Goal: Task Accomplishment & Management: Manage account settings

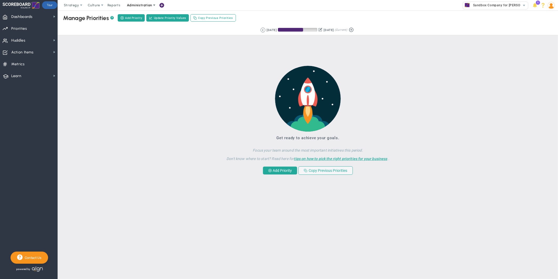
click at [148, 3] on span "Administration" at bounding box center [139, 5] width 25 height 4
click at [146, 18] on span "Manage Users" at bounding box center [144, 16] width 43 height 11
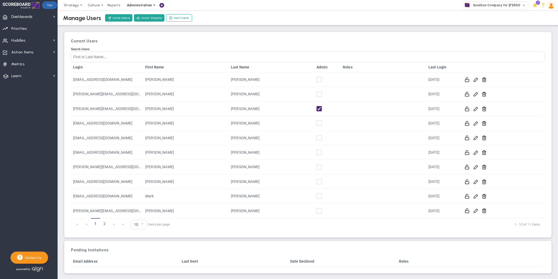
click at [148, 7] on span "Administration" at bounding box center [139, 5] width 25 height 4
click at [102, 5] on span at bounding box center [102, 5] width 4 height 4
click at [95, 19] on span "eNPS" at bounding box center [105, 16] width 42 height 11
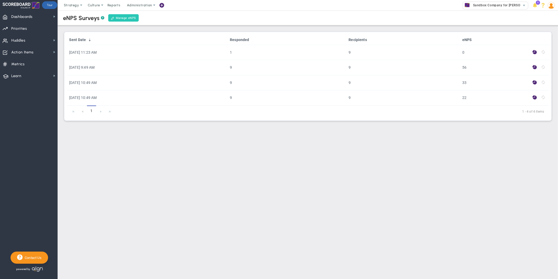
click at [126, 18] on link "Manage eNPS" at bounding box center [123, 17] width 30 height 7
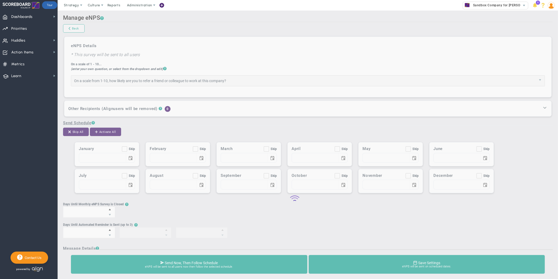
type input "How likely are you to refer a friend or colleague to work at this company?"
checkbox input "true"
type input "01/01"
checkbox input "true"
type input "02/01"
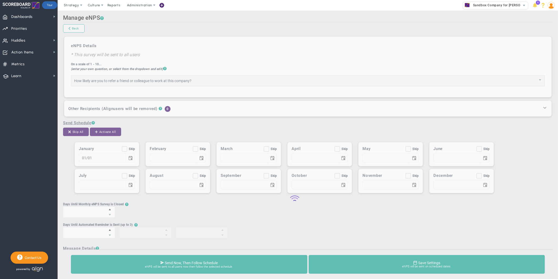
checkbox input "true"
type input "03/01"
checkbox input "true"
type input "04/01"
checkbox input "true"
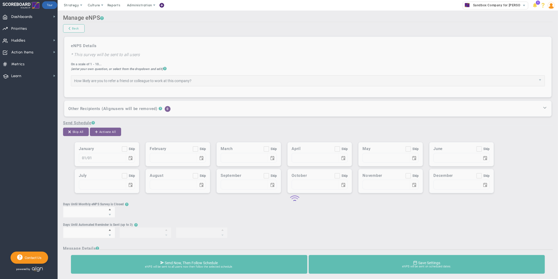
type input "05/01"
checkbox input "true"
type input "06/01"
checkbox input "true"
type input "07/01"
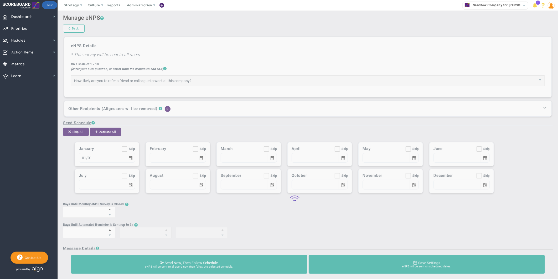
checkbox input "true"
type input "08/01"
checkbox input "true"
type input "09/01"
checkbox input "true"
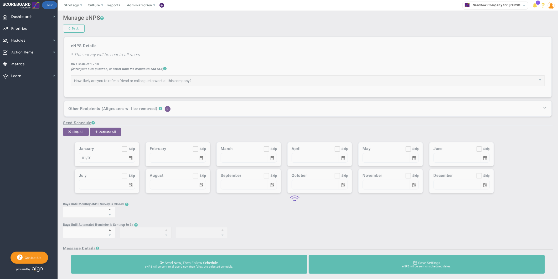
type input "10/01"
checkbox input "true"
type input "11/01"
checkbox input "true"
type input "12/01"
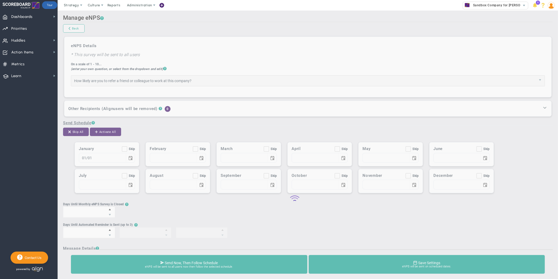
type input "10"
type input "2"
type input "5"
type input "8"
type input "Team eNPS Survey - please respond!"
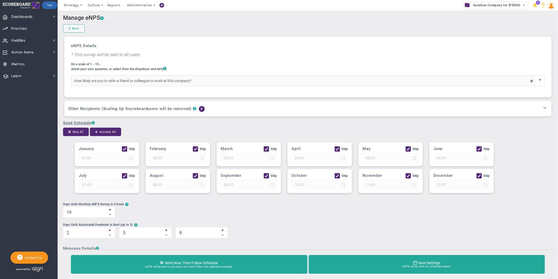
click at [538, 82] on span "select" at bounding box center [540, 80] width 4 height 4
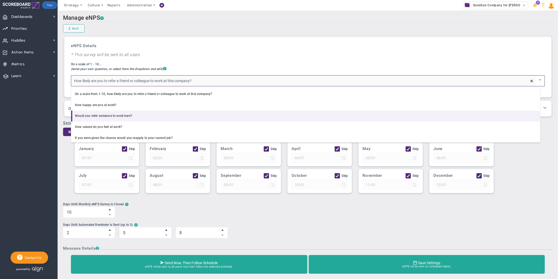
scroll to position [24, 0]
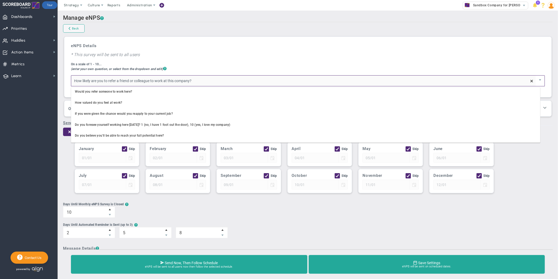
click at [255, 54] on div "eNPS Details * This survey will be sent to all users On a scale of 1 - 10... (e…" at bounding box center [308, 66] width 482 height 55
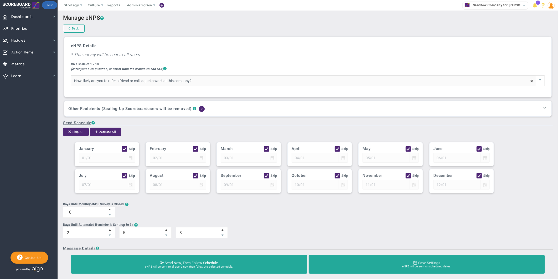
click at [536, 84] on span "select" at bounding box center [540, 80] width 9 height 11
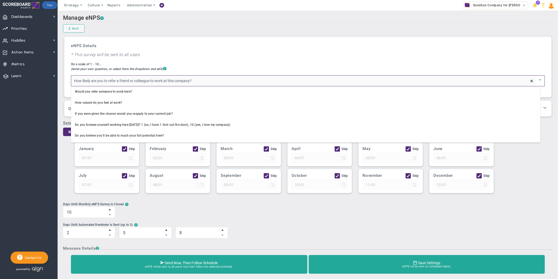
scroll to position [0, 0]
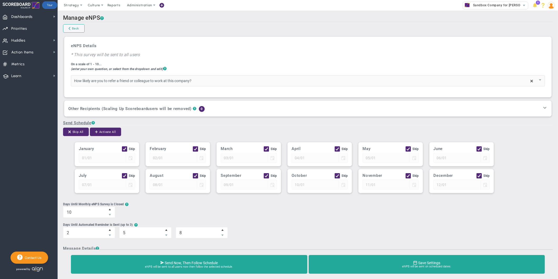
click at [334, 50] on div "eNPS Details * This survey will be sent to all users On a scale of 1 - 10... (e…" at bounding box center [308, 66] width 482 height 55
click at [306, 86] on input "How likely are you to refer a friend or colleague to work at this company?" at bounding box center [303, 80] width 465 height 11
click at [538, 82] on span "select" at bounding box center [540, 80] width 4 height 4
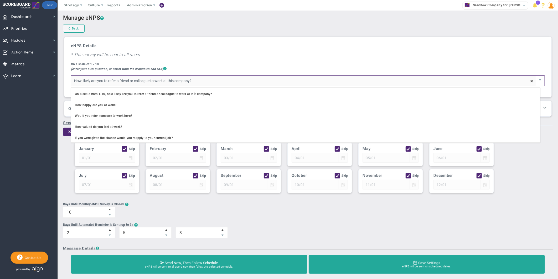
click at [388, 43] on div "eNPS Details * This survey will be sent to all users On a scale of 1 - 10... (e…" at bounding box center [308, 66] width 482 height 55
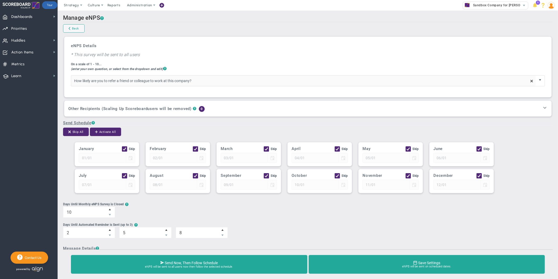
click at [538, 82] on span "select" at bounding box center [540, 80] width 4 height 4
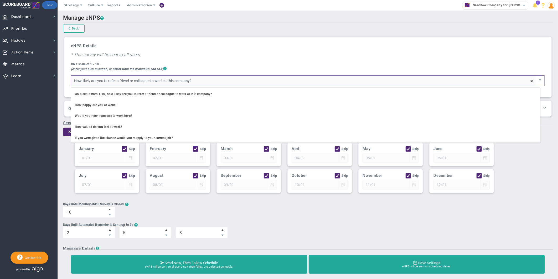
type input "How likely are you to refer a friend or colleague to work at this company?"
click at [389, 57] on div "eNPS Details * This survey will be sent to all users On a scale of 1 - 10... (e…" at bounding box center [308, 66] width 482 height 55
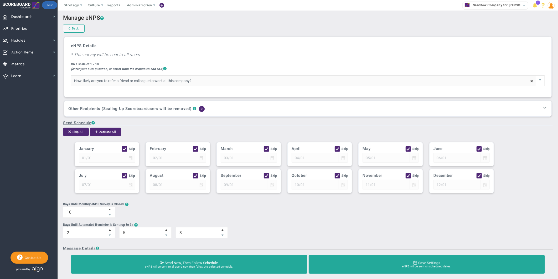
click at [530, 82] on span at bounding box center [532, 81] width 4 height 4
click at [382, 53] on div "eNPS Details * This survey will be sent to all users On a scale of 1 - 10... (e…" at bounding box center [308, 66] width 482 height 55
click at [536, 83] on span "select" at bounding box center [540, 80] width 9 height 11
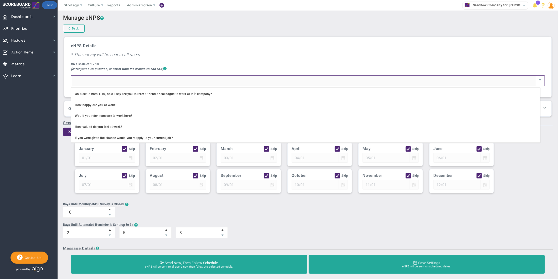
click at [404, 216] on div "Days Until Monthly eNPS Survey is Closed ? 10 10" at bounding box center [308, 209] width 490 height 15
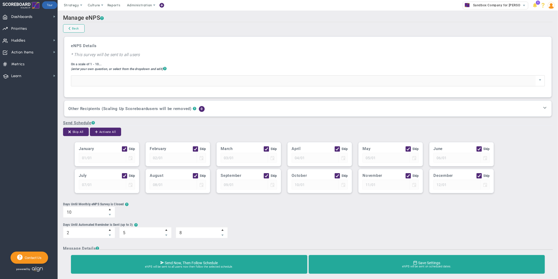
click at [536, 85] on span "select" at bounding box center [540, 80] width 9 height 11
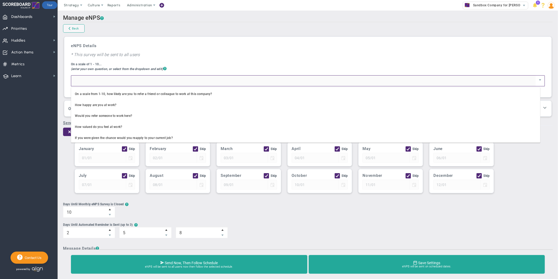
click at [494, 199] on div "Send Schedule ? Skip All Activate All January Skip 01/01 01/01 ?" at bounding box center [308, 237] width 490 height 235
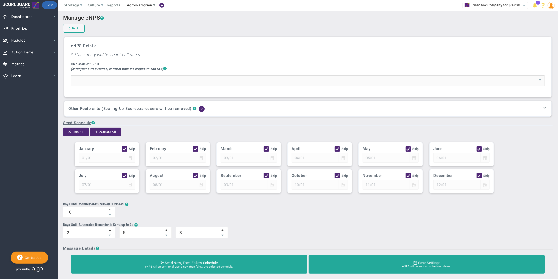
click at [146, 7] on span "Administration" at bounding box center [140, 5] width 34 height 11
click at [538, 83] on span "select" at bounding box center [540, 80] width 9 height 11
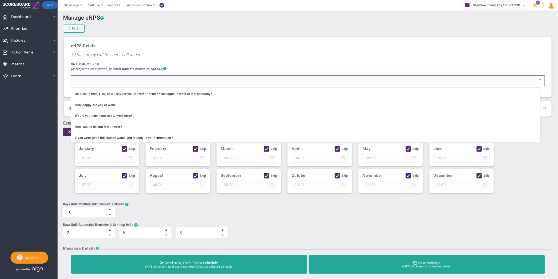
click at [534, 61] on div "eNPS Details * This survey will be sent to all users On a scale of 1 - 10... (e…" at bounding box center [308, 66] width 482 height 55
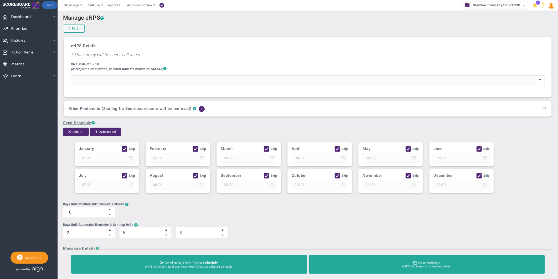
click at [538, 82] on span "select" at bounding box center [540, 80] width 4 height 4
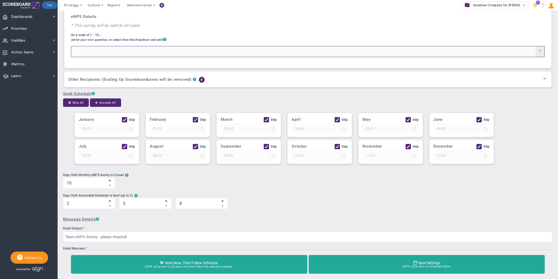
click at [536, 56] on span "select" at bounding box center [540, 51] width 9 height 11
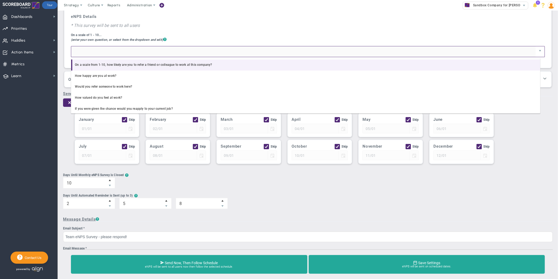
click at [214, 66] on li "On a scale from 1-10, how likely are you to refer a friend or colleague to work…" at bounding box center [305, 64] width 469 height 11
type input "On a scale from 1-10, how likely are you to refer a friend or colleague to work…"
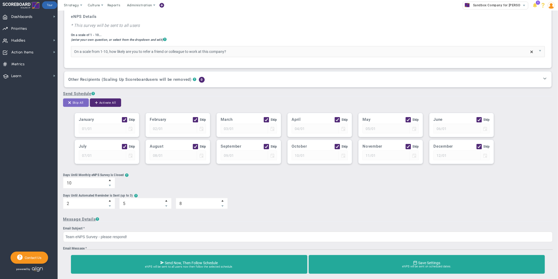
click at [74, 104] on button "Skip All" at bounding box center [76, 102] width 26 height 8
click at [73, 101] on button "Skip All" at bounding box center [76, 102] width 26 height 8
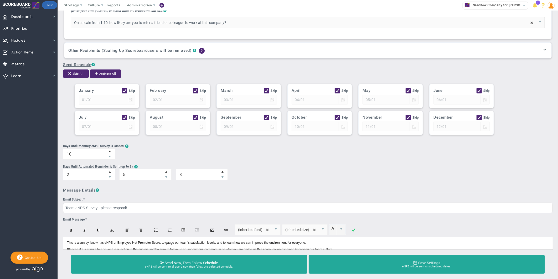
scroll to position [57, 0]
click at [123, 93] on input "Skip" at bounding box center [124, 92] width 3 height 5
checkbox input "false"
click at [194, 91] on input "Skip" at bounding box center [195, 92] width 3 height 5
checkbox input "false"
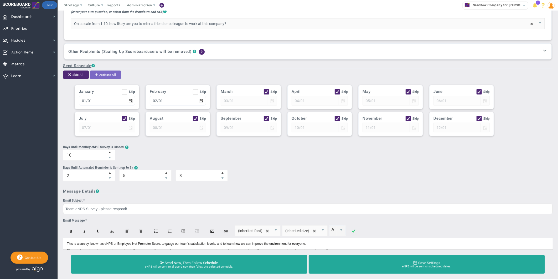
click at [103, 78] on button "Activate All" at bounding box center [105, 74] width 31 height 8
checkbox input "false"
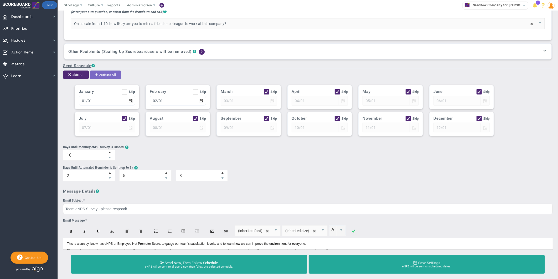
checkbox input "false"
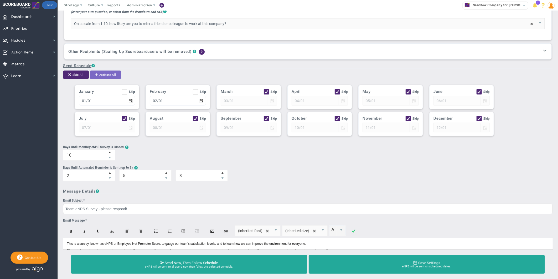
checkbox input "false"
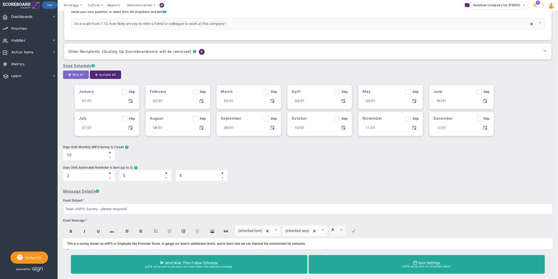
click at [81, 74] on button "Skip All" at bounding box center [76, 74] width 26 height 8
checkbox input "true"
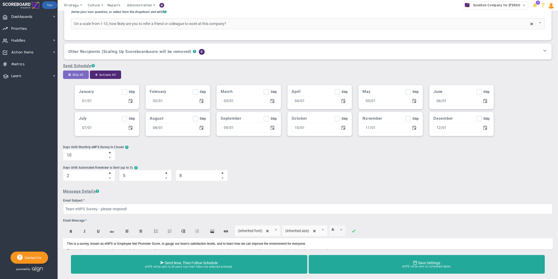
checkbox input "true"
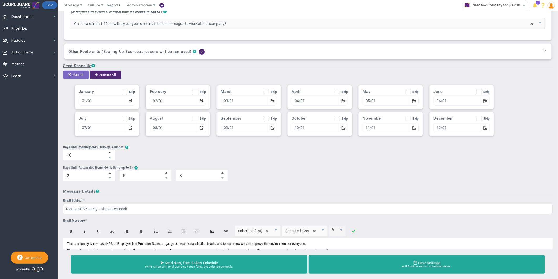
checkbox input "true"
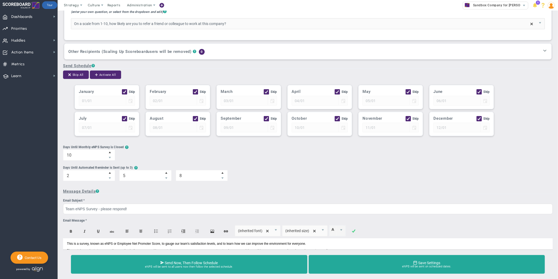
click at [265, 119] on input "Skip" at bounding box center [266, 119] width 3 height 5
checkbox input "false"
click at [270, 130] on span "select" at bounding box center [272, 127] width 4 height 4
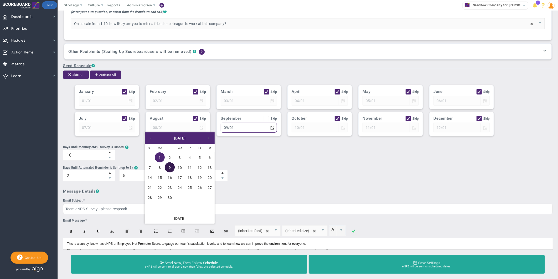
click at [171, 166] on link "9" at bounding box center [170, 167] width 10 height 10
type input "09/09"
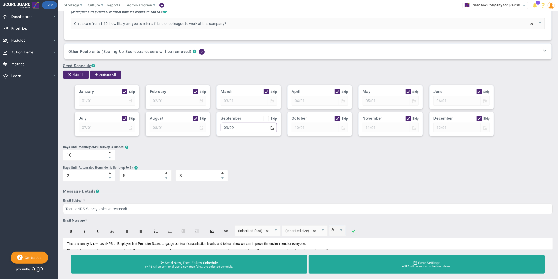
click at [245, 158] on div "Days Until Monthly eNPS Survey is Closed ? 10 10" at bounding box center [308, 152] width 490 height 15
click at [112, 156] on span "Decrease value" at bounding box center [110, 157] width 10 height 5
click at [105, 156] on input "10" at bounding box center [84, 155] width 42 height 11
click at [112, 156] on span "Decrease value" at bounding box center [110, 157] width 10 height 5
click at [0, 0] on input "8" at bounding box center [0, 0] width 0 height 0
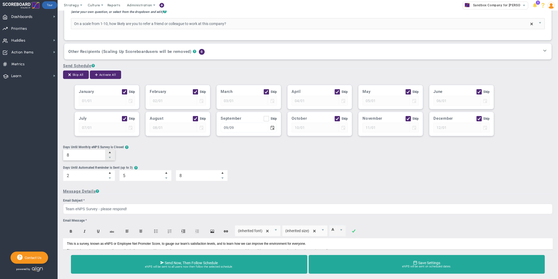
type input "7"
click at [112, 156] on span "Decrease value" at bounding box center [110, 157] width 10 height 5
click at [0, 0] on input "7" at bounding box center [0, 0] width 0 height 0
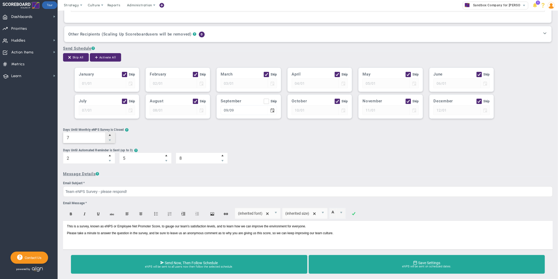
scroll to position [86, 0]
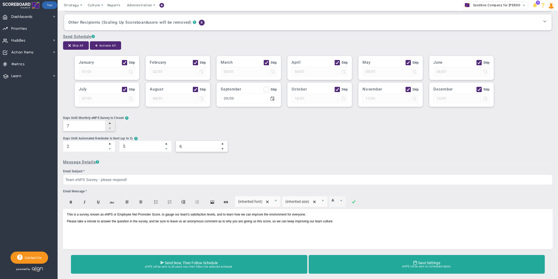
click at [222, 149] on span "Decrease value" at bounding box center [222, 148] width 4 height 5
type input "5"
click at [222, 149] on span "Decrease value" at bounding box center [222, 148] width 4 height 5
type input "6"
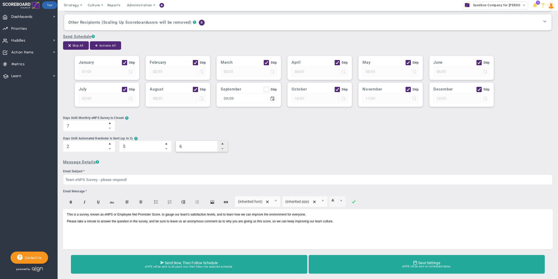
click at [223, 143] on span "Increase value" at bounding box center [222, 143] width 4 height 5
click at [222, 143] on span "Increase value" at bounding box center [222, 143] width 4 height 5
click at [272, 142] on div "2 2 5 5 6 6" at bounding box center [308, 146] width 490 height 11
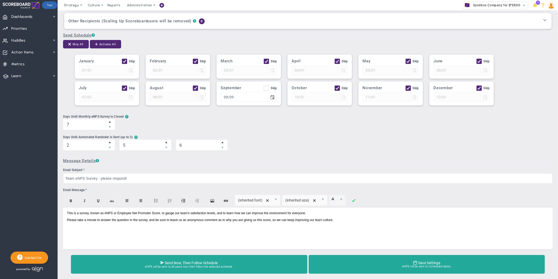
click at [265, 89] on input "Skip" at bounding box center [266, 88] width 3 height 5
checkbox input "true"
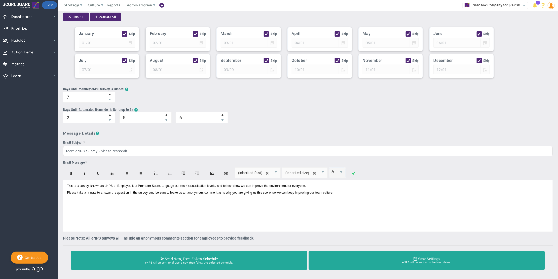
scroll to position [116, 0]
click at [152, 3] on span at bounding box center [154, 5] width 4 height 4
click at [146, 20] on span "Manage Users" at bounding box center [144, 16] width 43 height 11
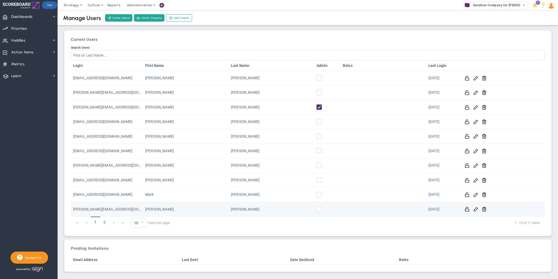
scroll to position [2, 0]
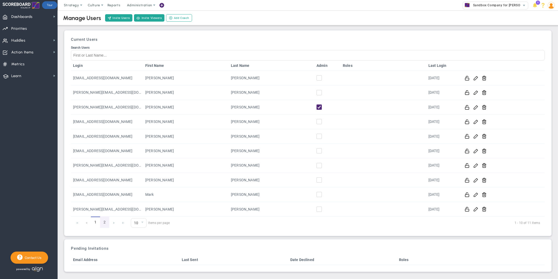
click at [105, 221] on link "2" at bounding box center [104, 221] width 9 height 11
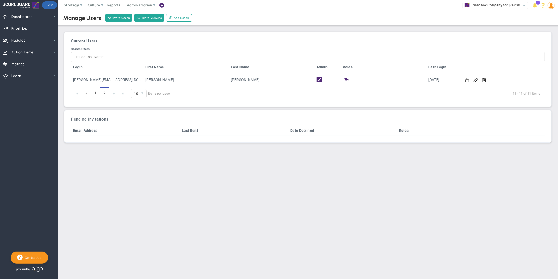
scroll to position [0, 0]
click at [122, 17] on button "Invite Users" at bounding box center [118, 17] width 27 height 7
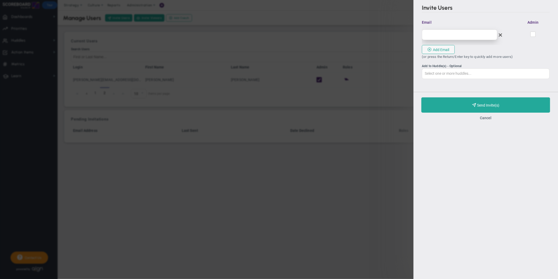
click at [443, 35] on input "email" at bounding box center [459, 34] width 75 height 11
type input "e"
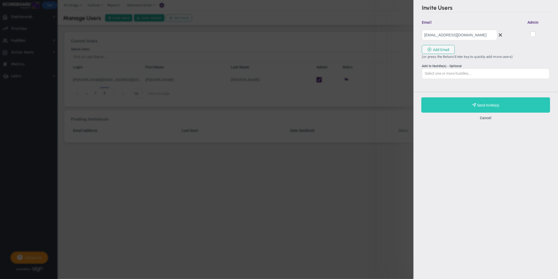
type input "[EMAIL_ADDRESS][DOMAIN_NAME]"
click at [489, 110] on button "Purchase and Send Invite(s) Validating Invite..." at bounding box center [486, 104] width 129 height 15
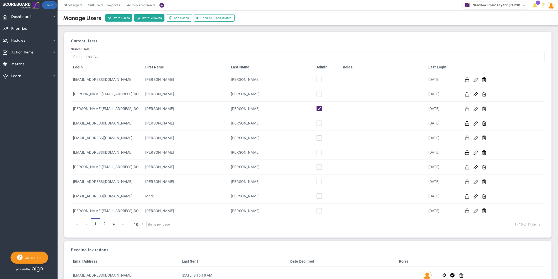
click at [114, 226] on span "Go to the next page" at bounding box center [114, 224] width 4 height 4
click at [103, 224] on link "2" at bounding box center [104, 223] width 9 height 11
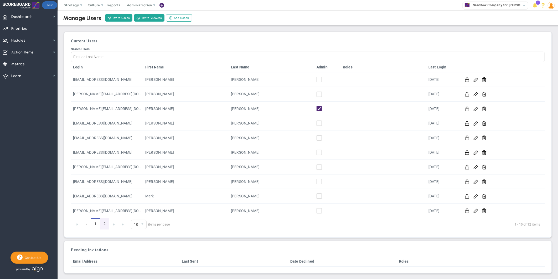
click at [102, 225] on link "2" at bounding box center [104, 223] width 9 height 11
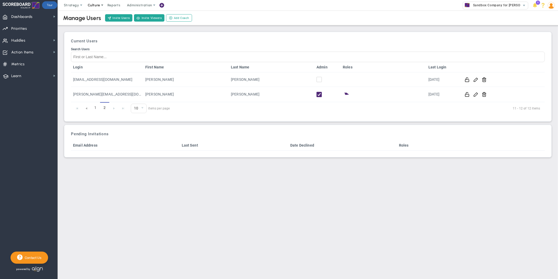
click at [99, 5] on span "Culture" at bounding box center [94, 5] width 12 height 4
click at [99, 15] on span "eNPS" at bounding box center [99, 16] width 9 height 4
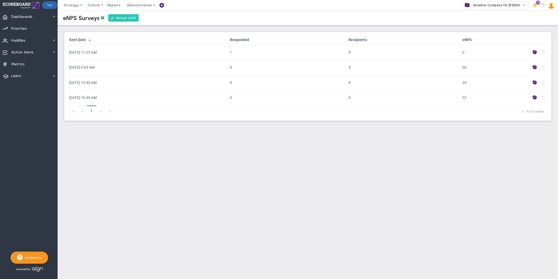
click at [119, 18] on link "Manage eNPS" at bounding box center [123, 17] width 30 height 7
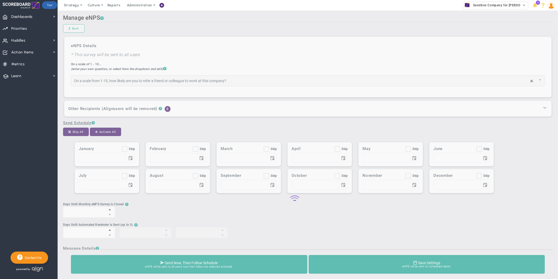
type input "How likely are you to refer a friend or colleague to work at this company?"
checkbox input "true"
type input "01/01"
checkbox input "true"
type input "02/01"
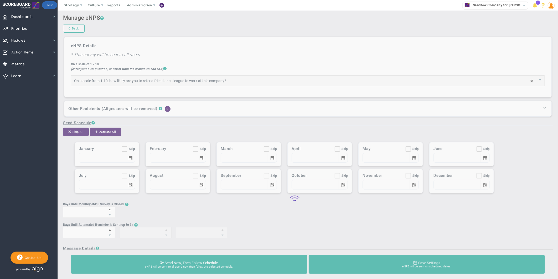
checkbox input "true"
type input "03/01"
checkbox input "true"
type input "04/01"
checkbox input "true"
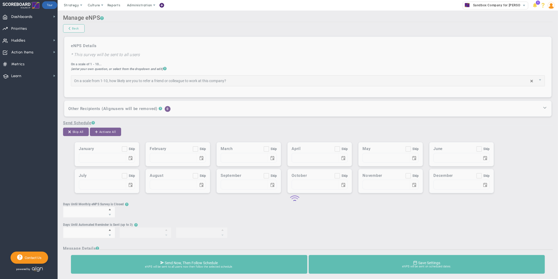
type input "05/01"
checkbox input "true"
type input "06/01"
checkbox input "true"
type input "07/01"
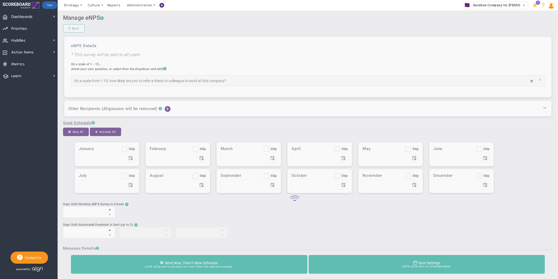
checkbox input "true"
type input "08/01"
checkbox input "true"
type input "09/01"
checkbox input "true"
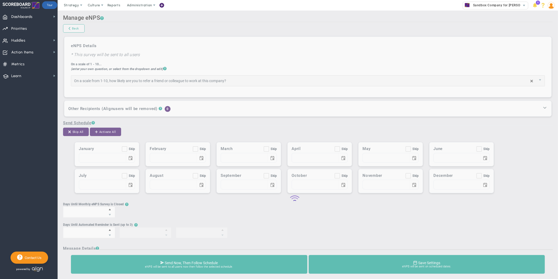
type input "10/01"
checkbox input "true"
type input "11/01"
checkbox input "true"
type input "12/01"
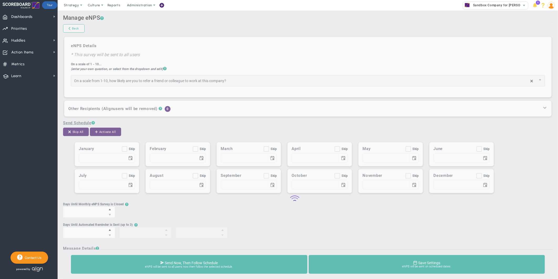
type input "10"
type input "2"
type input "5"
type input "8"
type input "Team eNPS Survey - please respond!"
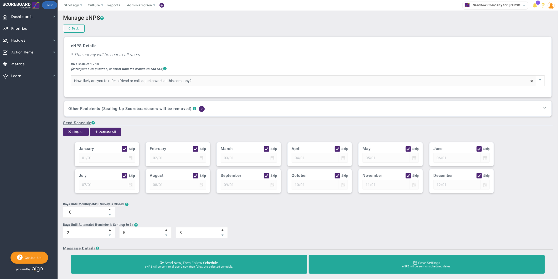
click at [233, 82] on input "How likely are you to refer a friend or colleague to work at this company?" at bounding box center [303, 80] width 465 height 11
click at [538, 82] on span "select" at bounding box center [540, 80] width 4 height 4
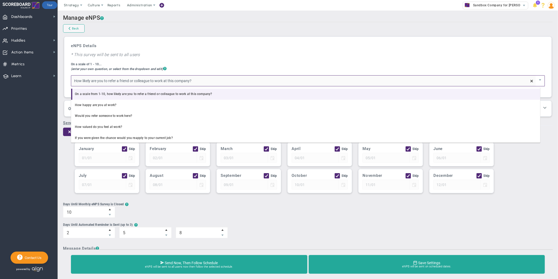
click at [221, 92] on li "On a scale from 1-10, how likely are you to refer a friend or colleague to work…" at bounding box center [305, 94] width 469 height 11
type input "On a scale from 1-10, how likely are you to refer a friend or colleague to work…"
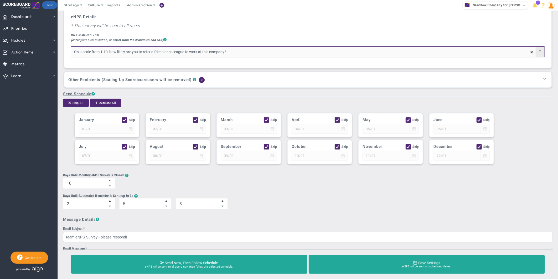
scroll to position [29, 0]
click at [111, 186] on span "Decrease value" at bounding box center [110, 185] width 4 height 5
click at [105, 186] on input "10" at bounding box center [84, 182] width 42 height 11
click at [111, 186] on span "Decrease value" at bounding box center [110, 185] width 4 height 5
click at [0, 0] on input "8" at bounding box center [0, 0] width 0 height 0
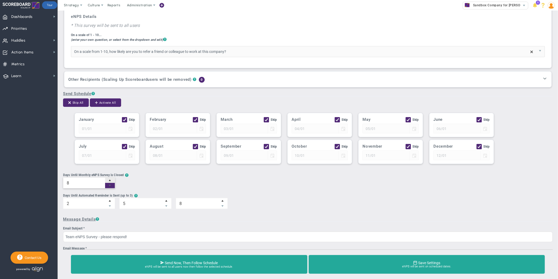
type input "7"
click at [111, 186] on span "Decrease value" at bounding box center [110, 185] width 4 height 5
click at [0, 0] on input "7" at bounding box center [0, 0] width 0 height 0
click at [167, 208] on span "Decrease value" at bounding box center [166, 205] width 4 height 5
type input "4"
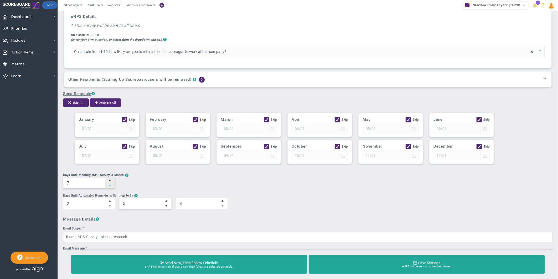
type input "4"
type input "6"
click at [222, 206] on span "Decrease value" at bounding box center [222, 205] width 4 height 5
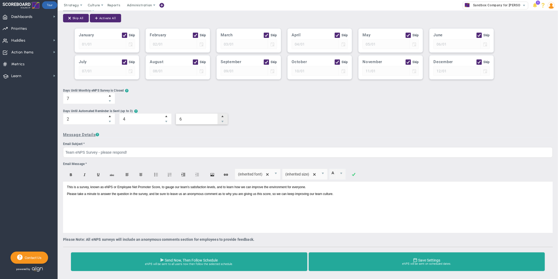
scroll to position [116, 0]
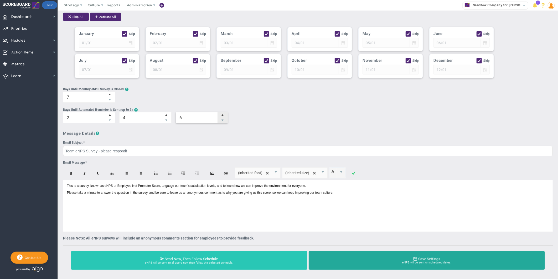
click at [213, 261] on span "eNPS will be sent to all users now then follow the selected schedule." at bounding box center [189, 262] width 227 height 3
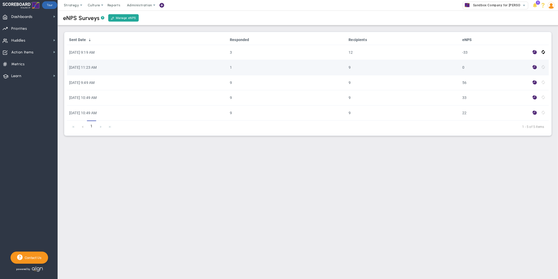
click at [535, 68] on span at bounding box center [535, 67] width 4 height 6
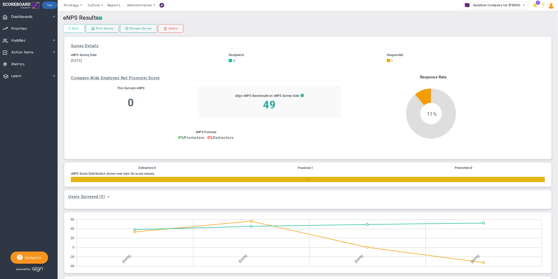
click at [72, 29] on link "Back" at bounding box center [74, 28] width 22 height 8
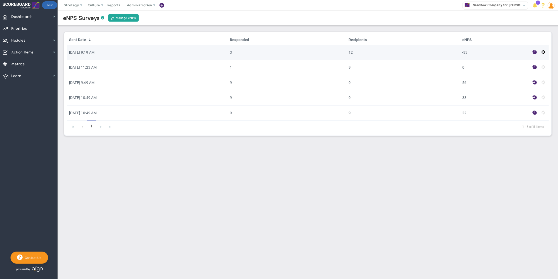
click at [534, 53] on span at bounding box center [535, 52] width 4 height 6
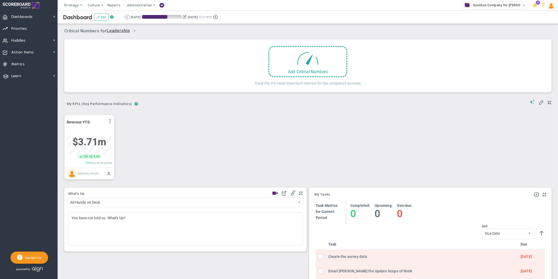
scroll to position [18, 45]
click at [30, 20] on span "Dashboards" at bounding box center [21, 16] width 21 height 11
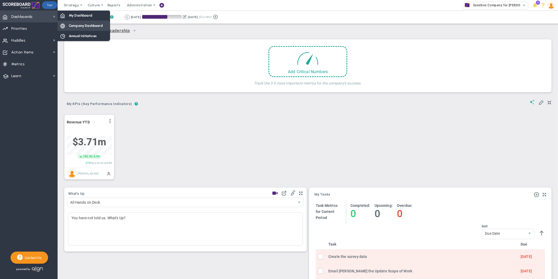
click at [74, 26] on span "Company Dashboard" at bounding box center [86, 25] width 34 height 5
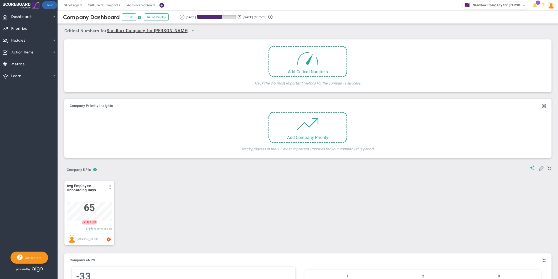
scroll to position [18, 45]
click at [497, 7] on span "Sandbox Company for [PERSON_NAME]" at bounding box center [503, 5] width 64 height 7
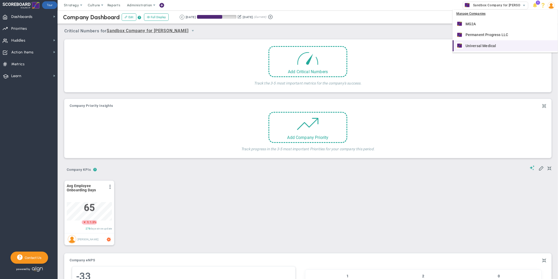
click at [478, 46] on span "Universal Medical" at bounding box center [481, 46] width 31 height 4
